Goal: Check status: Check status

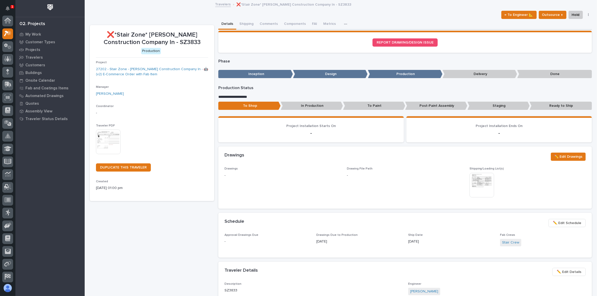
scroll to position [13, 0]
click at [5, 73] on icon at bounding box center [7, 72] width 7 height 6
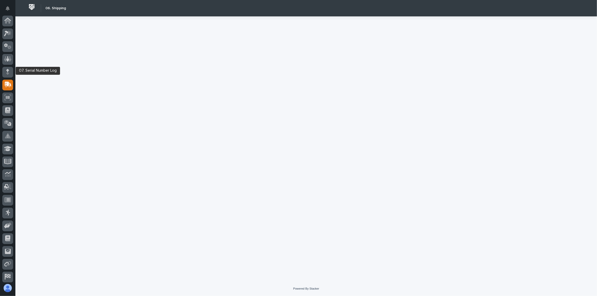
scroll to position [27, 0]
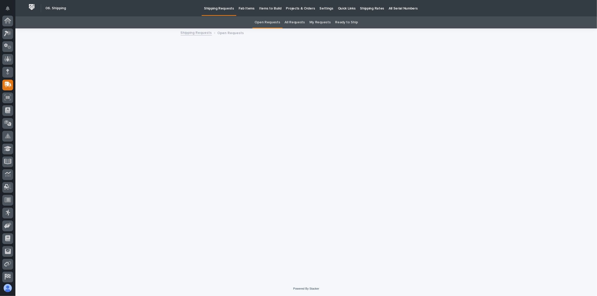
scroll to position [27, 0]
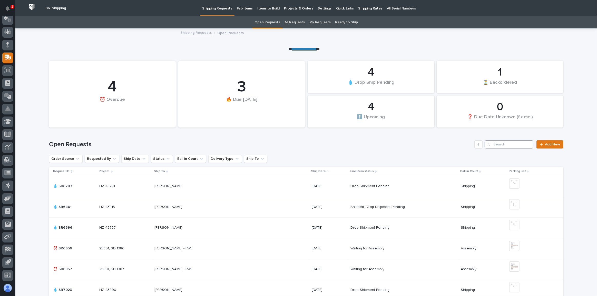
click at [515, 144] on input "Search" at bounding box center [508, 145] width 49 height 8
paste input "55354826"
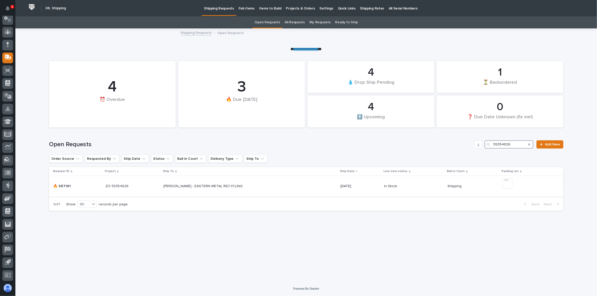
type input "55354826"
click at [270, 184] on div "[PERSON_NAME] - EASTERN METAL RECYCLING [PERSON_NAME] - EASTERN METAL RECYCLING" at bounding box center [249, 186] width 173 height 8
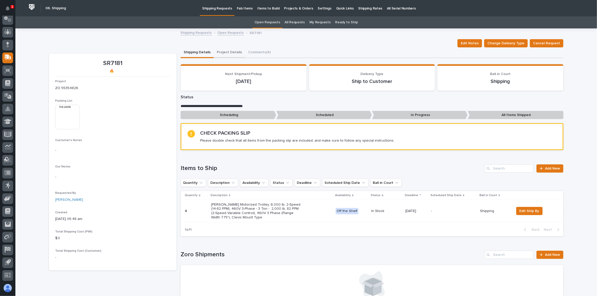
click at [226, 54] on button "Project Details" at bounding box center [229, 52] width 31 height 11
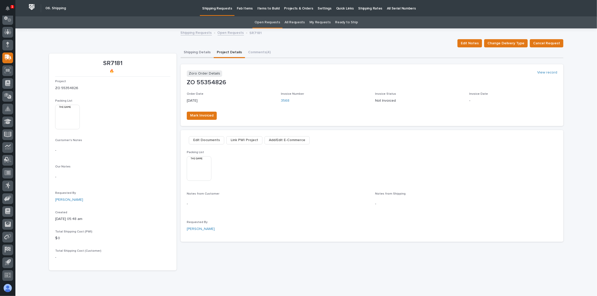
click at [197, 56] on button "Shipping Details" at bounding box center [197, 52] width 33 height 11
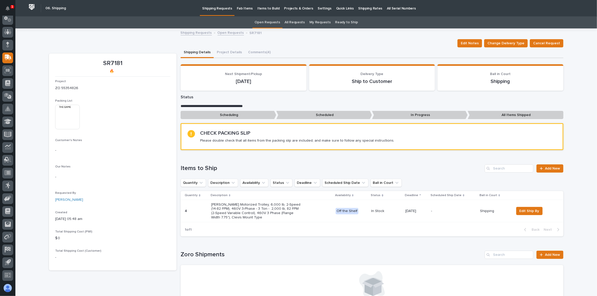
click at [61, 120] on img at bounding box center [67, 117] width 25 height 25
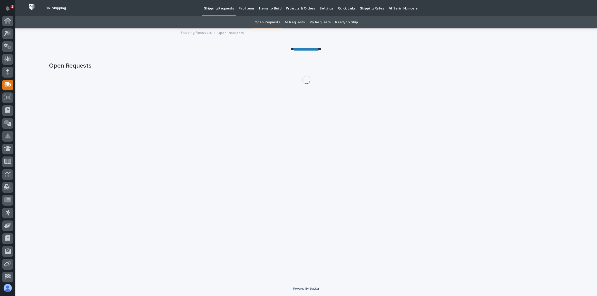
scroll to position [27, 0]
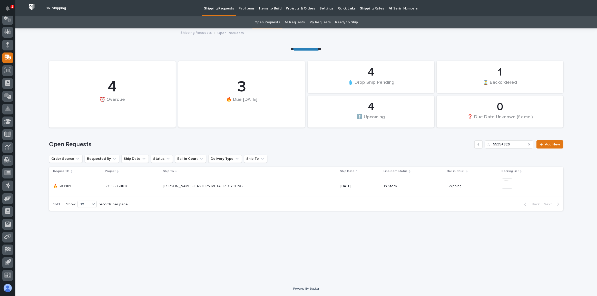
click at [64, 186] on p "🔥 SR7181" at bounding box center [62, 185] width 19 height 5
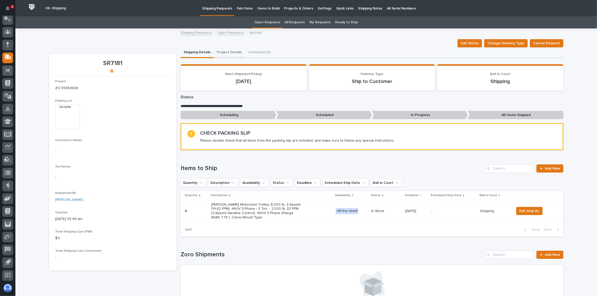
click at [225, 55] on button "Project Details" at bounding box center [229, 52] width 31 height 11
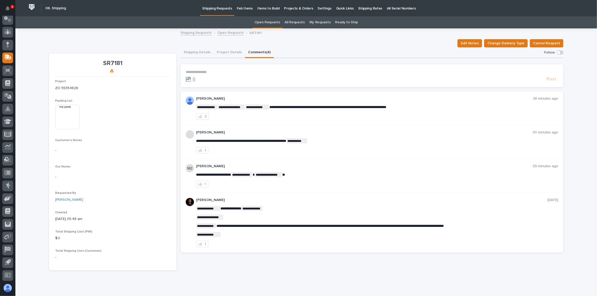
click at [262, 51] on button "Comments (4)" at bounding box center [259, 52] width 29 height 11
click at [229, 55] on button "Project Details" at bounding box center [229, 52] width 31 height 11
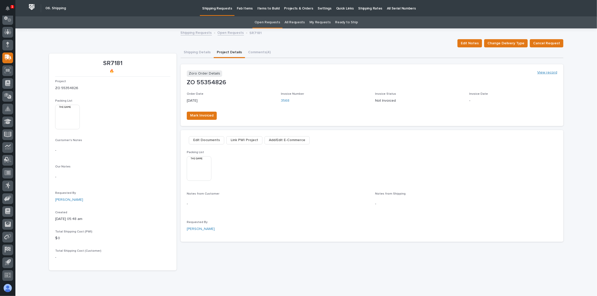
click at [545, 74] on link "View record" at bounding box center [547, 73] width 20 height 4
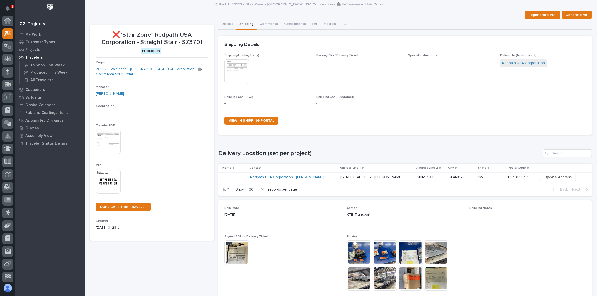
scroll to position [13, 0]
click at [7, 72] on icon at bounding box center [8, 71] width 7 height 5
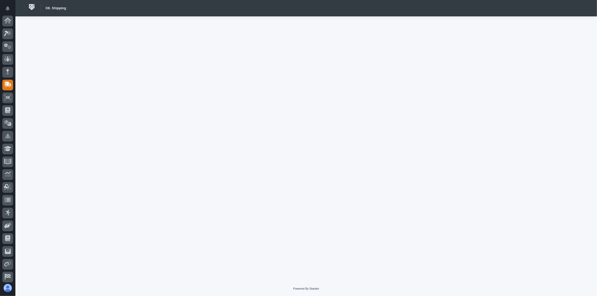
scroll to position [27, 0]
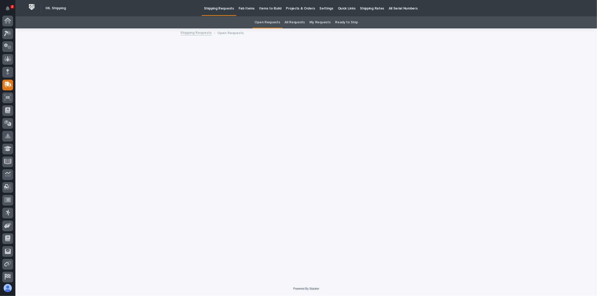
scroll to position [27, 0]
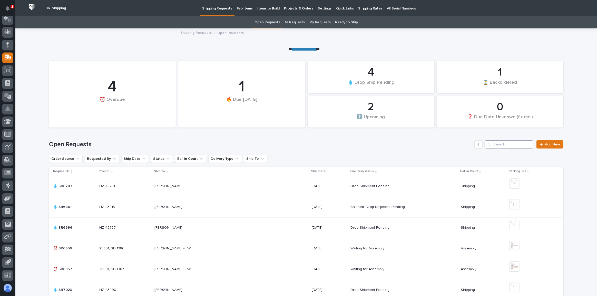
click at [519, 146] on input "Search" at bounding box center [508, 145] width 49 height 8
paste input "55354826"
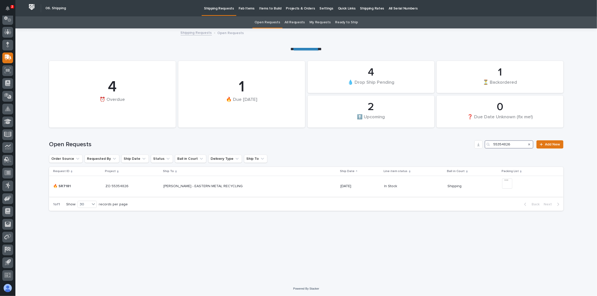
type input "55354826"
click at [264, 188] on div "[PERSON_NAME] - EASTERN METAL RECYCLING [PERSON_NAME] - EASTERN METAL RECYCLING" at bounding box center [249, 186] width 173 height 8
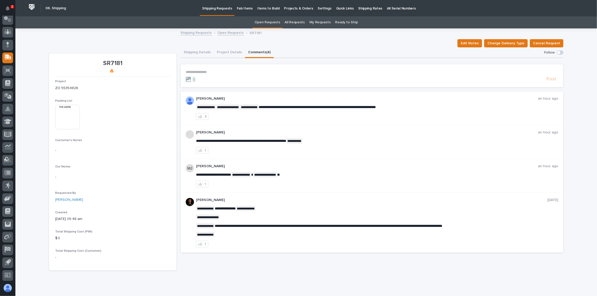
click at [258, 53] on button "Comments (4)" at bounding box center [259, 52] width 29 height 11
click at [191, 54] on button "Shipping Details" at bounding box center [197, 52] width 33 height 11
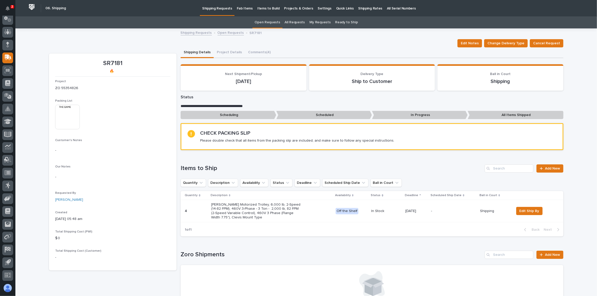
click at [596, 296] on html "2 My Settings Log Out " 06. Shipping " was added to your account Open 06. Shipp…" at bounding box center [298, 148] width 597 height 296
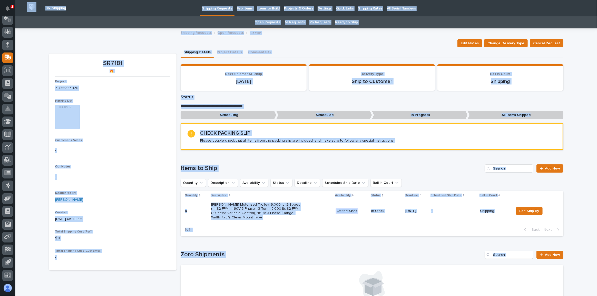
click at [582, 275] on div "**********" at bounding box center [305, 243] width 581 height 428
click at [574, 232] on div "**********" at bounding box center [305, 243] width 581 height 428
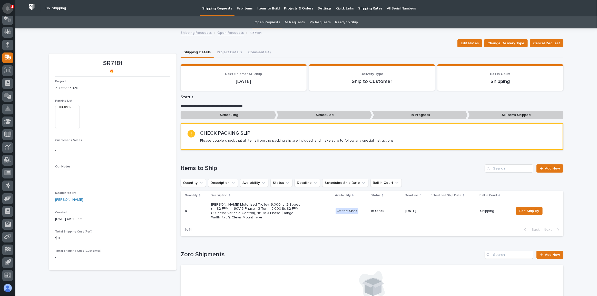
click at [4, 7] on button "Notifications" at bounding box center [7, 8] width 11 height 11
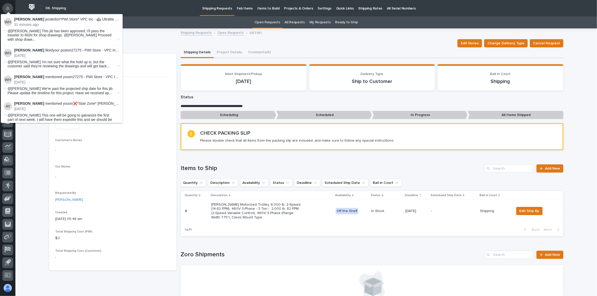
click at [7, 9] on icon "Notifications" at bounding box center [8, 8] width 4 height 5
click at [166, 79] on div "SR7181 🔥 Project ZO 55354826 Packing List This file cannot be opened Download F…" at bounding box center [112, 162] width 115 height 205
